Goal: Task Accomplishment & Management: Use online tool/utility

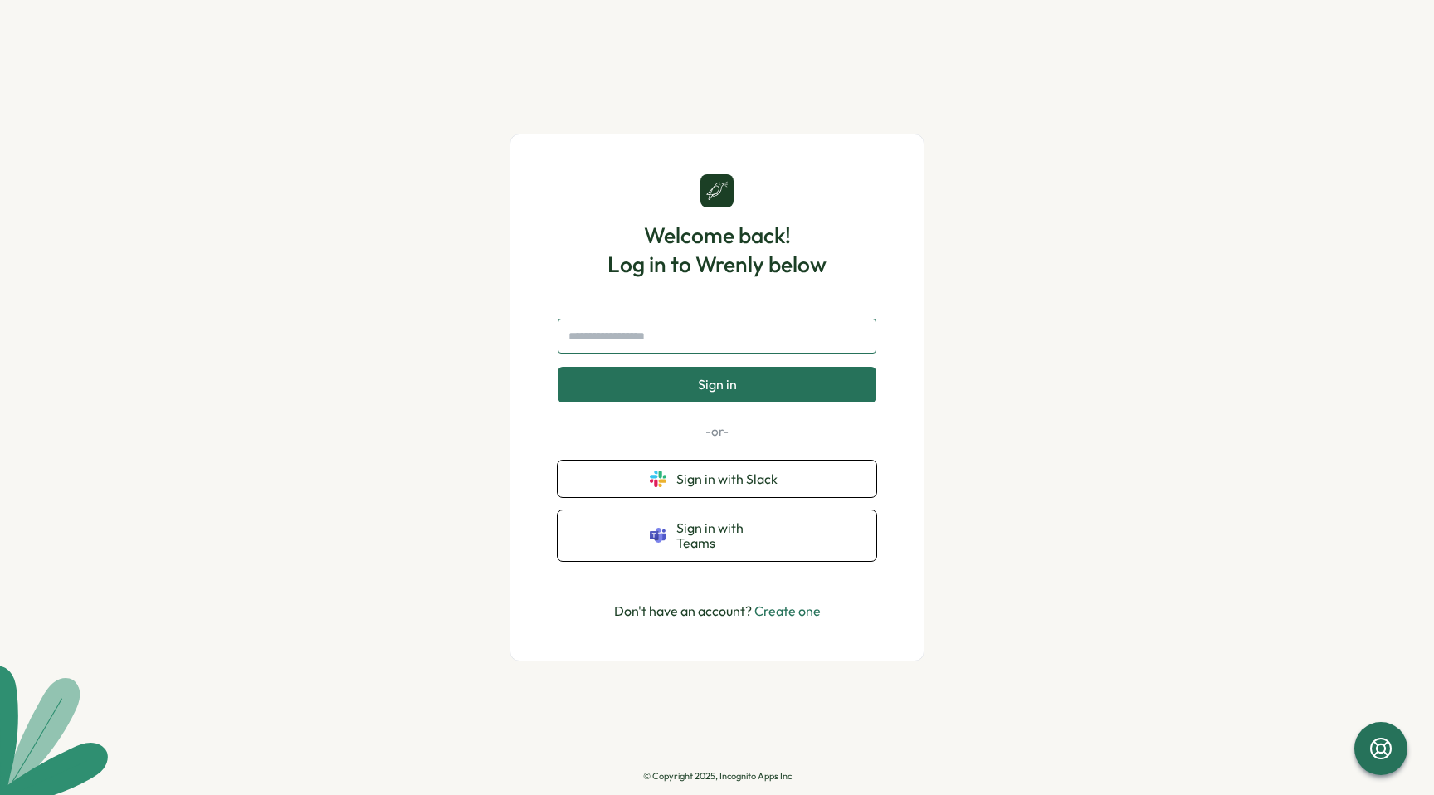
click at [696, 353] on input "text" at bounding box center [717, 336] width 319 height 35
click at [698, 485] on span "Sign in with Slack" at bounding box center [730, 478] width 108 height 15
